Goal: Information Seeking & Learning: Learn about a topic

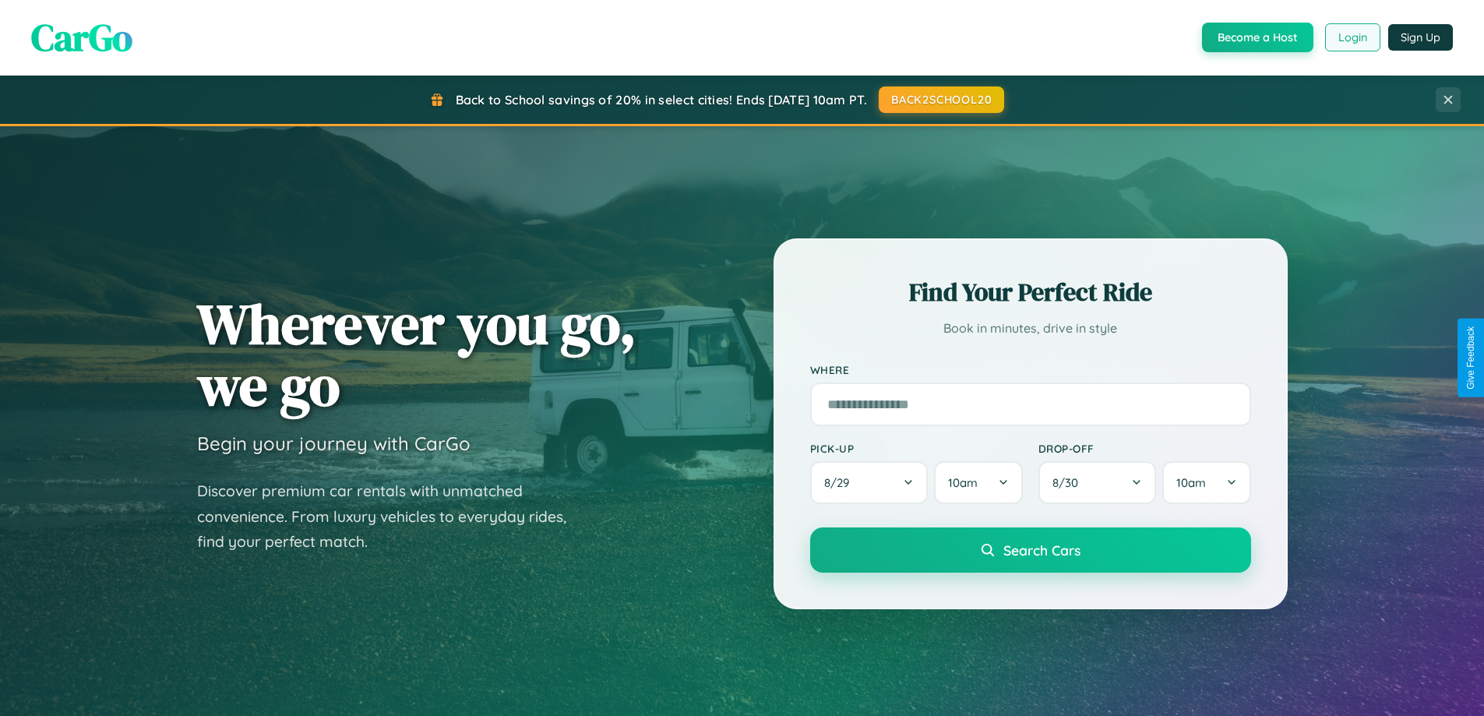
click at [1352, 37] on button "Login" at bounding box center [1352, 37] width 55 height 28
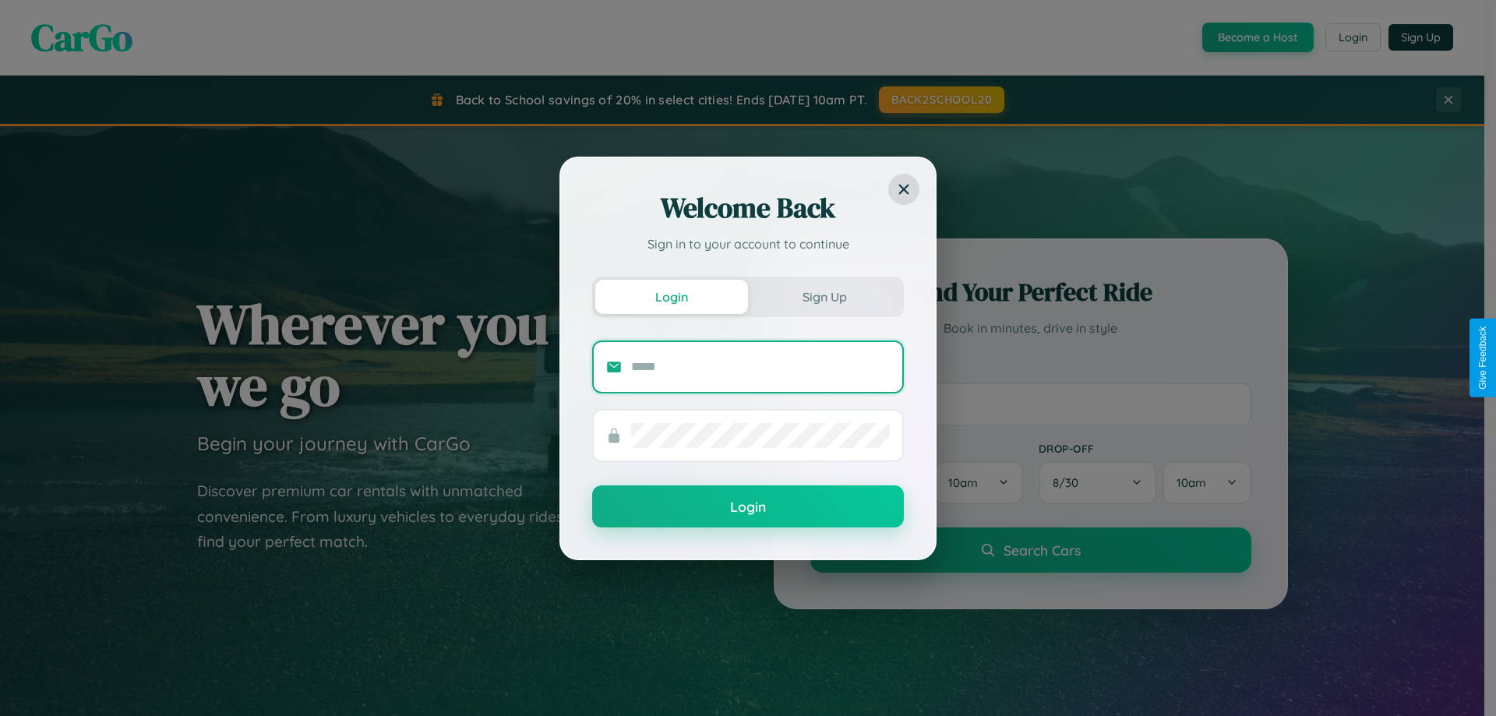
click at [760, 366] on input "text" at bounding box center [760, 366] width 259 height 25
type input "**********"
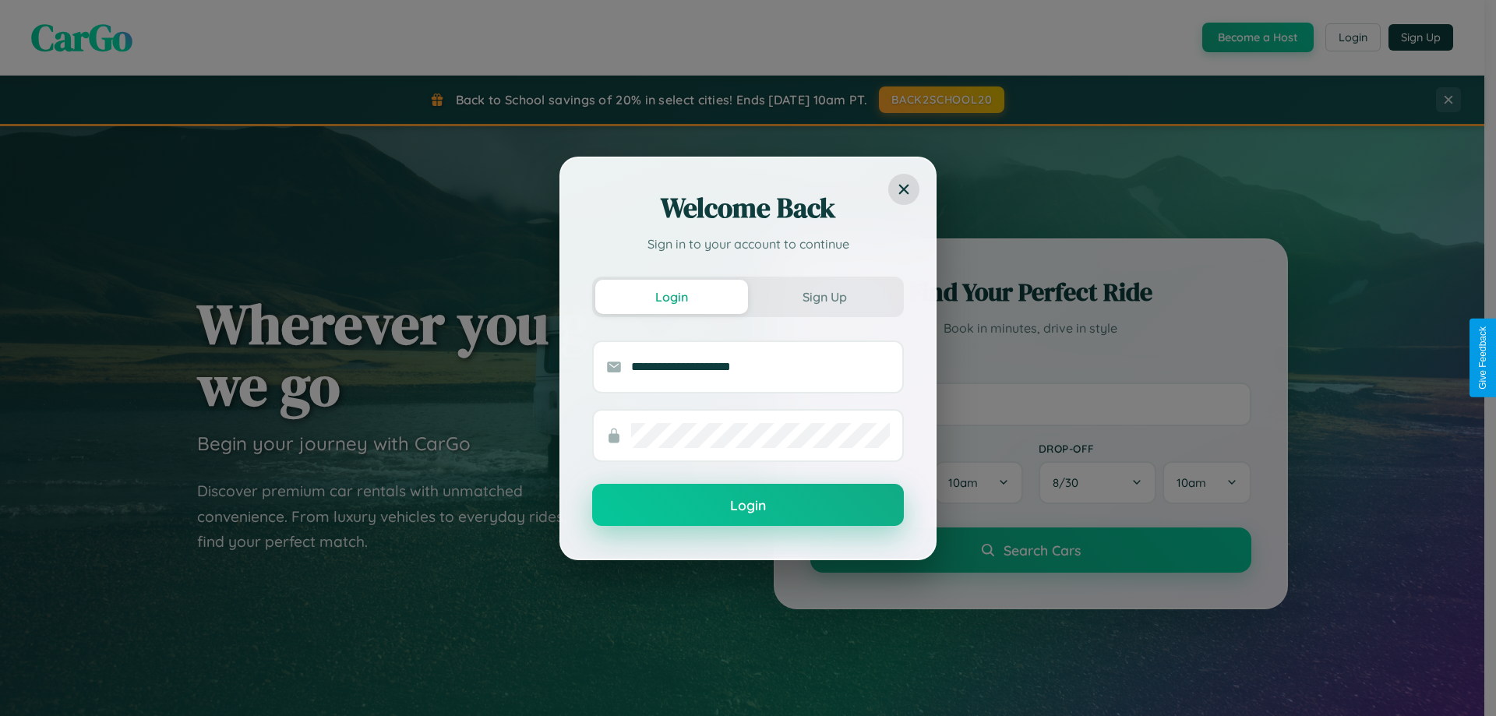
click at [748, 506] on button "Login" at bounding box center [748, 505] width 312 height 42
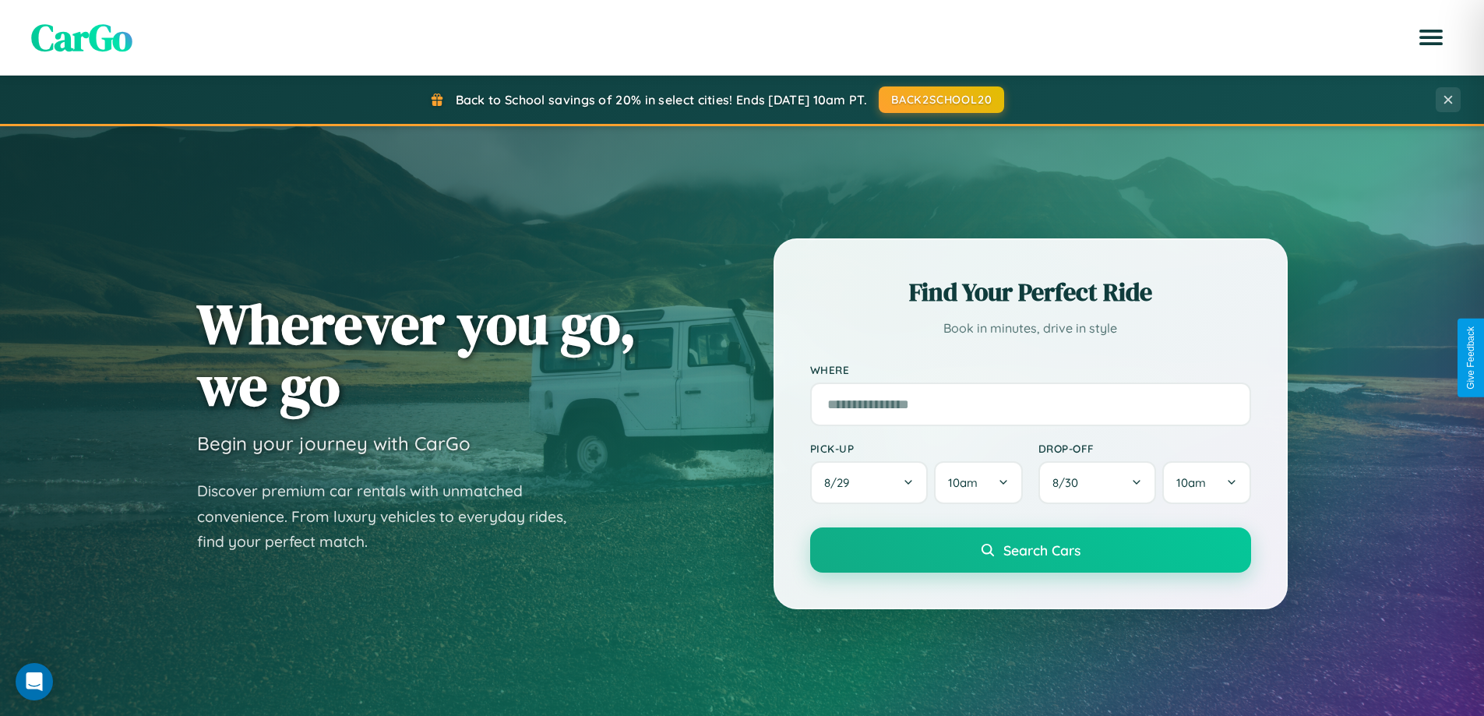
scroll to position [1072, 0]
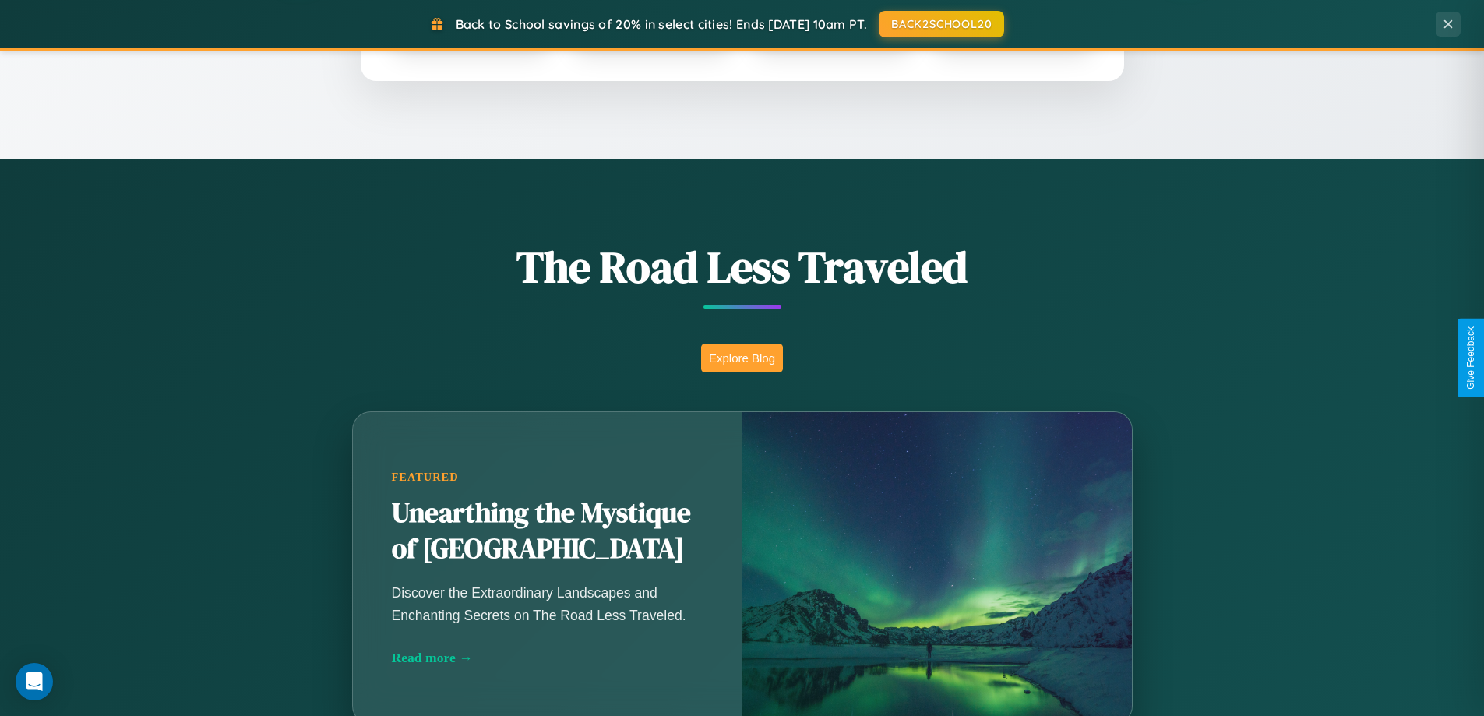
click at [742, 358] on button "Explore Blog" at bounding box center [742, 358] width 82 height 29
